Goal: Task Accomplishment & Management: Use online tool/utility

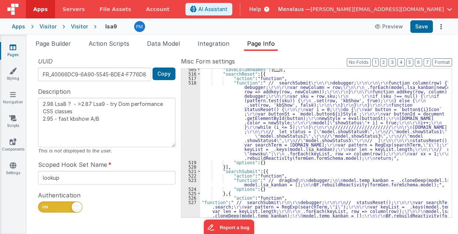
scroll to position [244, 0]
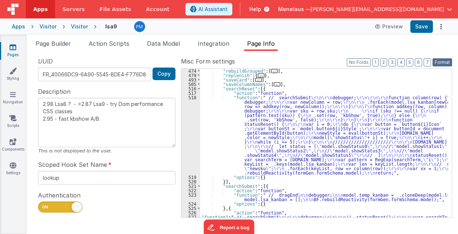
click at [439, 61] on button "Format" at bounding box center [442, 62] width 20 height 8
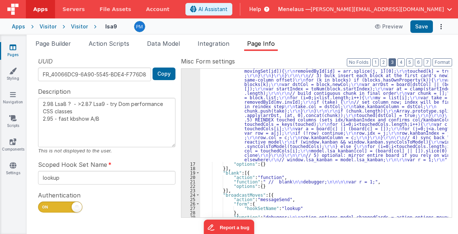
click at [396, 63] on button "3" at bounding box center [391, 62] width 7 height 8
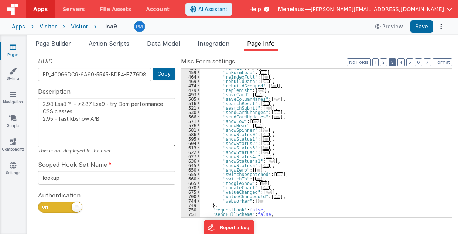
scroll to position [185, 0]
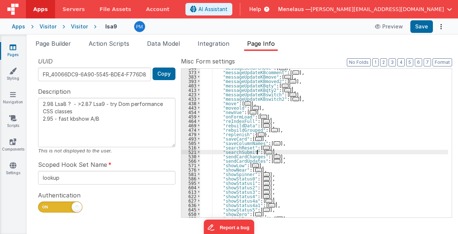
click at [266, 151] on span "..." at bounding box center [269, 152] width 7 height 4
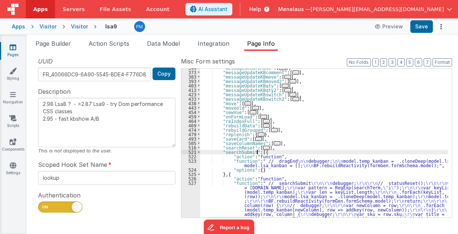
scroll to position [244, 0]
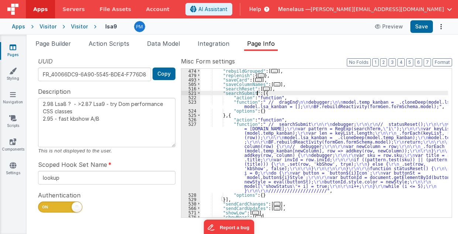
click at [279, 144] on div ""rebuildGrouped" : [ ... ] , "replenish" : { ... } , "saveCard" : [ ... ] , "sa…" at bounding box center [324, 148] width 248 height 158
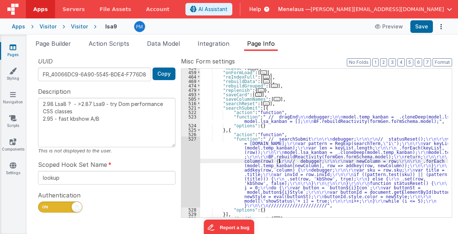
scroll to position [229, 0]
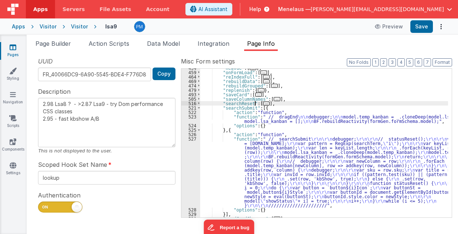
click at [263, 103] on span "..." at bounding box center [266, 104] width 7 height 4
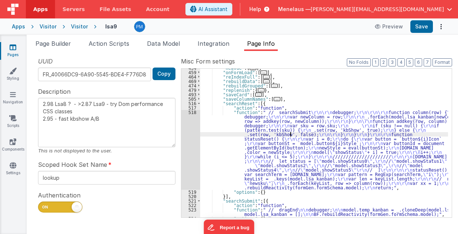
click at [290, 132] on div ""newVue" : [ ... ] , "onFormLoad" : [ ... ] , "reIndexFull" : [ ... ] , "rebuil…" at bounding box center [324, 145] width 248 height 158
click at [194, 142] on div "518" at bounding box center [190, 150] width 19 height 80
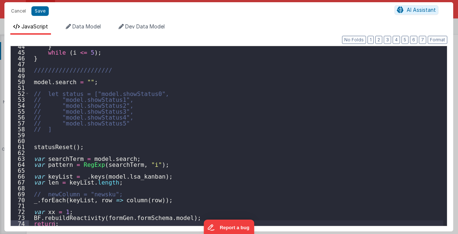
scroll to position [257, 0]
click at [17, 12] on button "Cancel" at bounding box center [18, 11] width 22 height 10
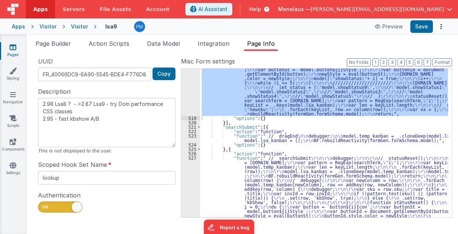
scroll to position [332, 0]
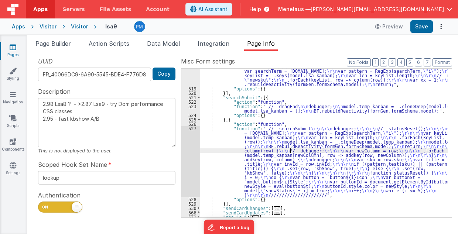
click at [290, 152] on div ""function" : " // searchSubmit \r\n\r\n debugger; \r\n\r\n\r\n function column(…" at bounding box center [324, 123] width 248 height 233
click at [282, 110] on div ""function" : " // searchSubmit \r\n\r\n debugger; \r\n\r\n\r\n function column(…" at bounding box center [324, 123] width 248 height 233
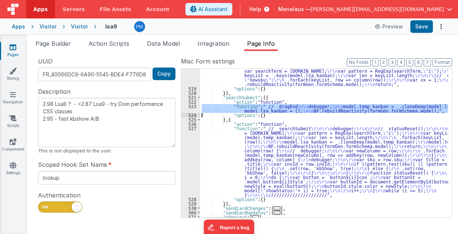
click at [185, 109] on div "523" at bounding box center [190, 108] width 19 height 9
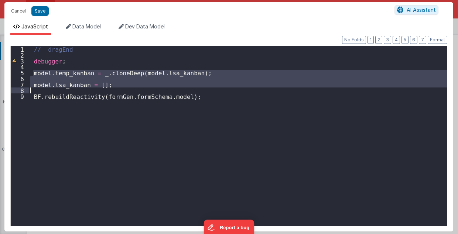
drag, startPoint x: 33, startPoint y: 71, endPoint x: 109, endPoint y: 88, distance: 77.6
click at [109, 88] on div "// dragEnd debugger ; model . temp_kanban = _ . cloneDeep ( model . lsa_kanban …" at bounding box center [238, 142] width 418 height 192
click at [18, 13] on button "Cancel" at bounding box center [18, 11] width 22 height 10
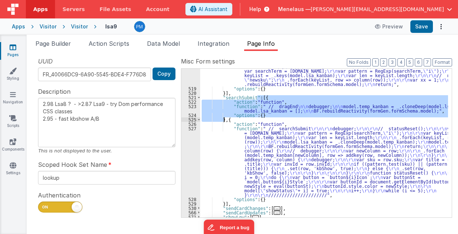
drag, startPoint x: 256, startPoint y: 97, endPoint x: 224, endPoint y: 120, distance: 39.5
click at [224, 120] on div ""function" : " // searchSubmit \r\n\r\n debugger; \r\n\r\n\r\n function column(…" at bounding box center [324, 123] width 248 height 233
type textarea "2.98 Lsa8 ? - >2.87 Lsa9 - try Dom performance CSS classes 2.95 - fast kbshow A…"
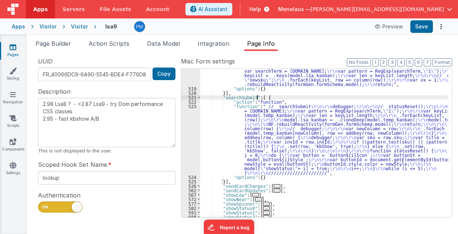
click at [262, 129] on div ""function" : " // searchSubmit \r\n\r\n debugger; \r\n\r\n\r\n function column(…" at bounding box center [324, 123] width 248 height 233
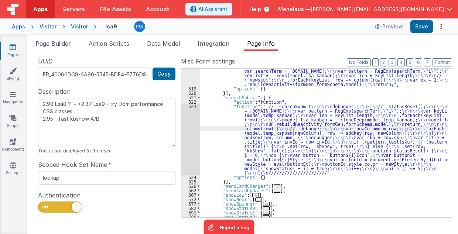
click at [188, 130] on div "523" at bounding box center [190, 139] width 19 height 71
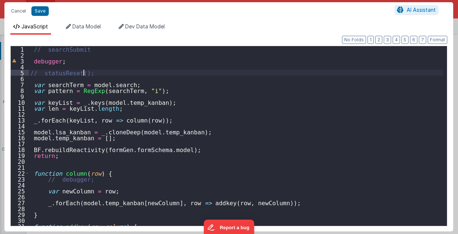
click at [95, 71] on div "// searchSubmit debugger ; // statusReset(); var searchTerm = model . search ; …" at bounding box center [236, 142] width 415 height 192
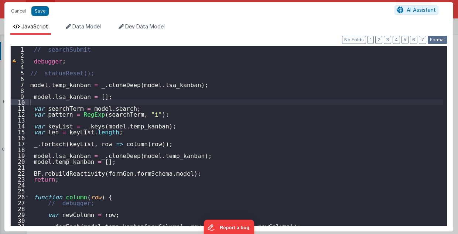
click at [433, 40] on button "Format" at bounding box center [438, 40] width 20 height 8
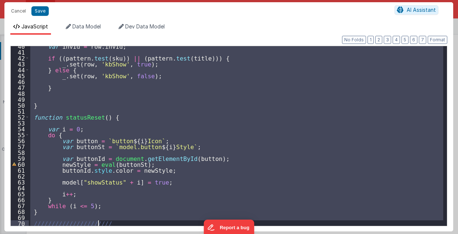
scroll to position [233, 0]
drag, startPoint x: 34, startPoint y: 117, endPoint x: 50, endPoint y: 236, distance: 120.0
click at [50, 234] on html "Cancel Save AI Assistant JavaScript Data Model Dev Data Model Format 7 6 5 4 3 …" at bounding box center [229, 117] width 458 height 234
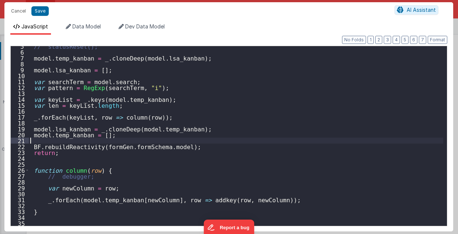
click at [234, 140] on div "// statusReset(); model . temp_kanban = _ . cloneDeep ( model . lsa_kanban ) ; …" at bounding box center [236, 139] width 415 height 192
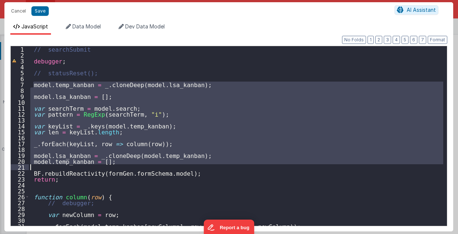
drag, startPoint x: 32, startPoint y: 82, endPoint x: 160, endPoint y: 165, distance: 152.7
click at [160, 165] on div "// searchSubmit debugger ; // statusReset(); model . temp_kanban = _ . cloneDee…" at bounding box center [236, 142] width 415 height 192
drag, startPoint x: 16, startPoint y: 12, endPoint x: 153, endPoint y: 68, distance: 147.7
click at [17, 11] on button "Cancel" at bounding box center [18, 11] width 22 height 10
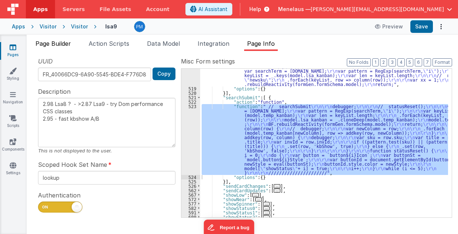
click at [53, 44] on span "Page Builder" at bounding box center [52, 43] width 35 height 7
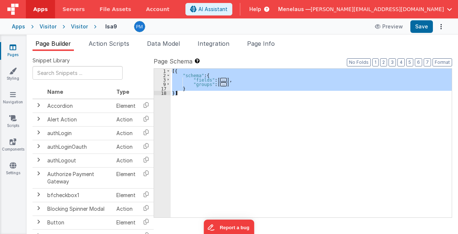
click at [218, 83] on div "[{ "schema" : { "fields" : [ ... ] , "groups" : [ ... ] } }]" at bounding box center [311, 143] width 281 height 149
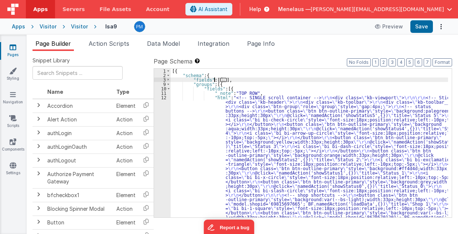
click at [220, 80] on span "..." at bounding box center [223, 80] width 7 height 4
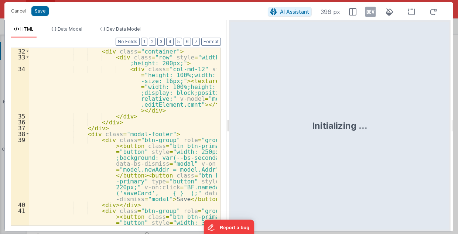
scroll to position [517, 0]
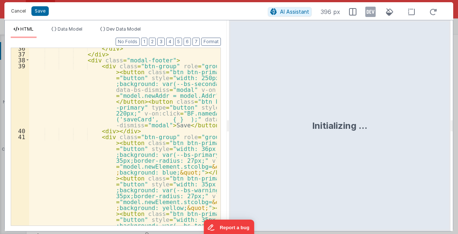
drag, startPoint x: 20, startPoint y: 11, endPoint x: 166, endPoint y: 184, distance: 226.7
click at [20, 11] on button "Cancel" at bounding box center [18, 11] width 22 height 10
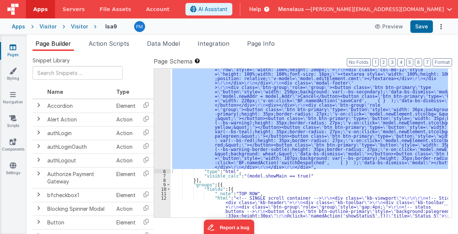
scroll to position [179, 0]
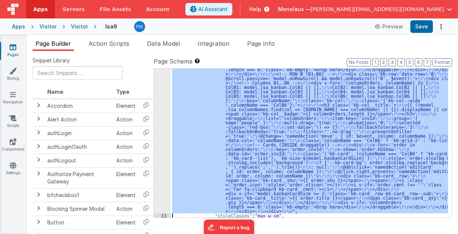
scroll to position [648, 0]
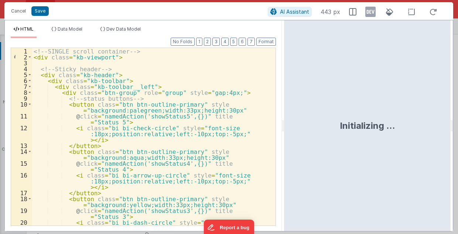
drag, startPoint x: 228, startPoint y: 127, endPoint x: 284, endPoint y: 126, distance: 56.2
click at [284, 126] on html "Cancel Save AI Assistant 443 px HTML Data Model Dev Data Model Format 7 6 5 4 3…" at bounding box center [229, 117] width 458 height 234
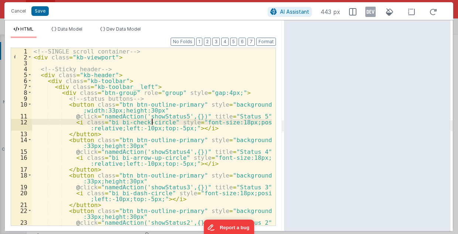
click at [152, 121] on div "<!-- SINGLE scroll container --> < div class = "kb-viewport" > <!-- Sticky head…" at bounding box center [152, 146] width 240 height 196
click at [176, 103] on div "<!-- SINGLE scroll container --> < div class = "kb-viewport" > <!-- Sticky head…" at bounding box center [152, 146] width 240 height 196
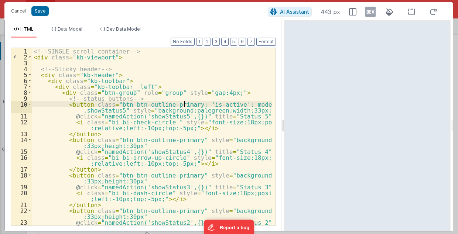
click at [183, 103] on div "<!-- SINGLE scroll container --> < div class = "kb-viewport" > <!-- Sticky head…" at bounding box center [152, 146] width 240 height 196
click at [213, 104] on div "<!-- SINGLE scroll container --> < div class = "kb-viewport" > <!-- Sticky head…" at bounding box center [152, 146] width 240 height 196
click at [44, 13] on button "Save" at bounding box center [39, 11] width 17 height 10
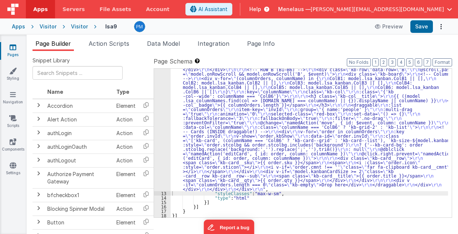
scroll to position [600, 0]
click at [421, 26] on button "Save" at bounding box center [421, 26] width 23 height 13
click at [257, 114] on div ""html" : "<!-- SINGLE scroll container --> \r\n <div class= \" kb-viewport \" >…" at bounding box center [310, 37] width 278 height 615
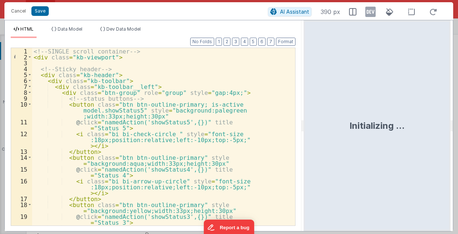
drag, startPoint x: 227, startPoint y: 128, endPoint x: 304, endPoint y: 126, distance: 76.8
click at [304, 126] on html "Cancel Save AI Assistant 390 px HTML Data Model Dev Data Model Format 7 6 5 4 3…" at bounding box center [229, 117] width 458 height 234
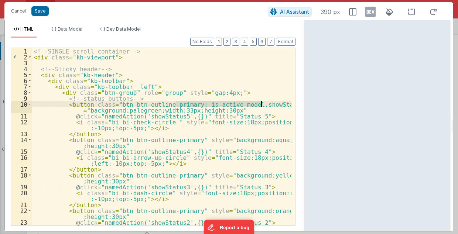
drag, startPoint x: 175, startPoint y: 103, endPoint x: 260, endPoint y: 104, distance: 84.6
click at [260, 104] on div "<!-- SINGLE scroll container --> < div class = "kb-viewport" > <!-- Sticky head…" at bounding box center [162, 146] width 260 height 196
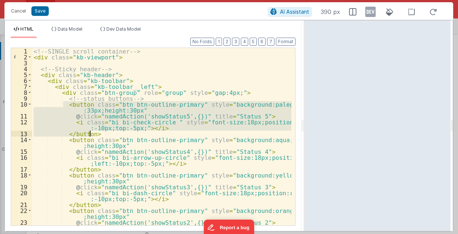
drag, startPoint x: 64, startPoint y: 103, endPoint x: 96, endPoint y: 133, distance: 43.4
click at [96, 133] on div "<!-- SINGLE scroll container --> < div class = "kb-viewport" > <!-- Sticky head…" at bounding box center [162, 146] width 260 height 196
click at [140, 110] on div "<!-- SINGLE scroll container --> < div class = "kb-viewport" > <!-- Sticky head…" at bounding box center [161, 137] width 259 height 178
